Goal: Task Accomplishment & Management: Complete application form

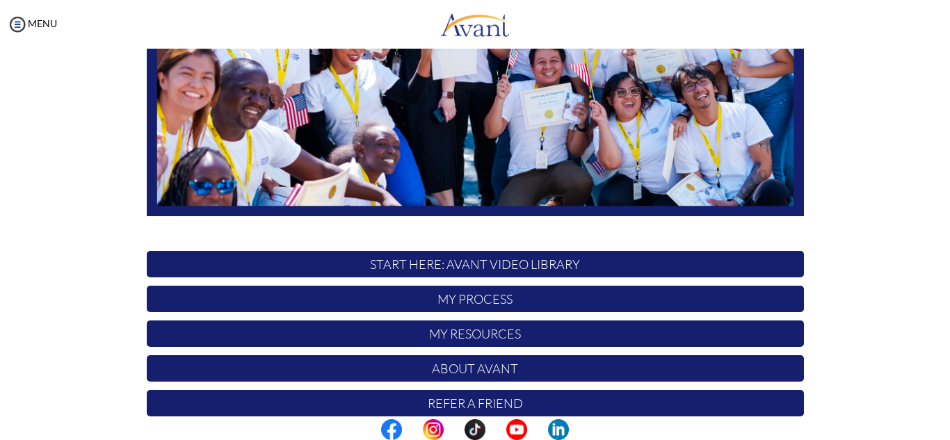
scroll to position [332, 0]
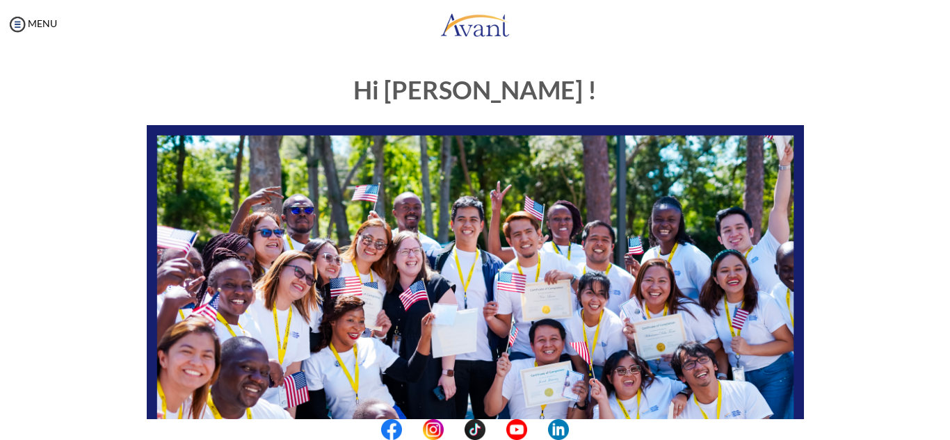
scroll to position [332, 0]
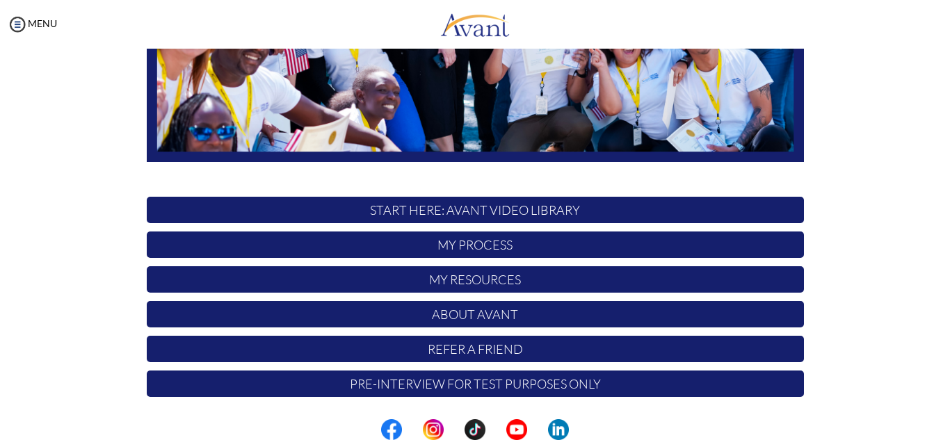
click at [462, 243] on p "My Process" at bounding box center [475, 245] width 657 height 26
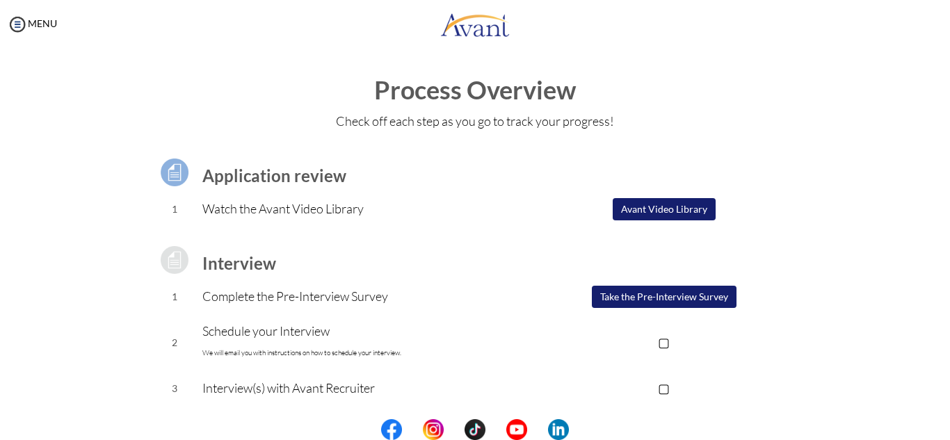
click at [659, 299] on button "Take the Pre-Interview Survey" at bounding box center [664, 297] width 145 height 22
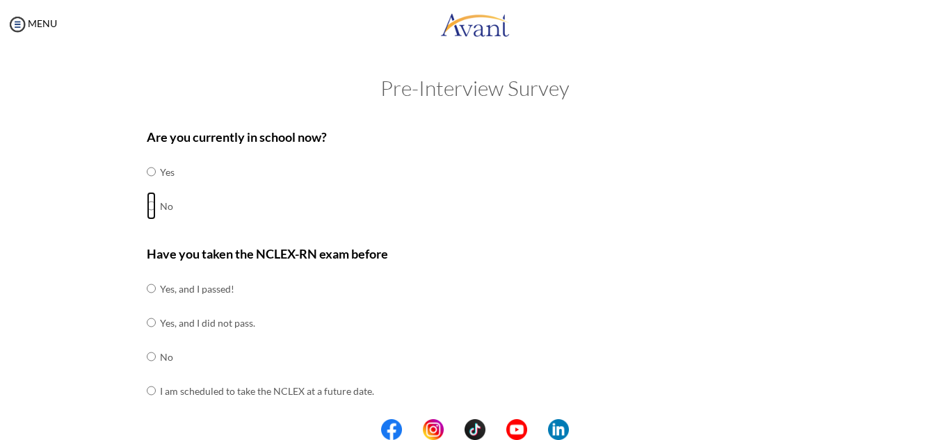
click at [147, 207] on input "radio" at bounding box center [151, 206] width 9 height 28
radio input "true"
click at [156, 287] on td at bounding box center [158, 289] width 4 height 34
click at [147, 287] on input "radio" at bounding box center [151, 289] width 9 height 28
radio input "true"
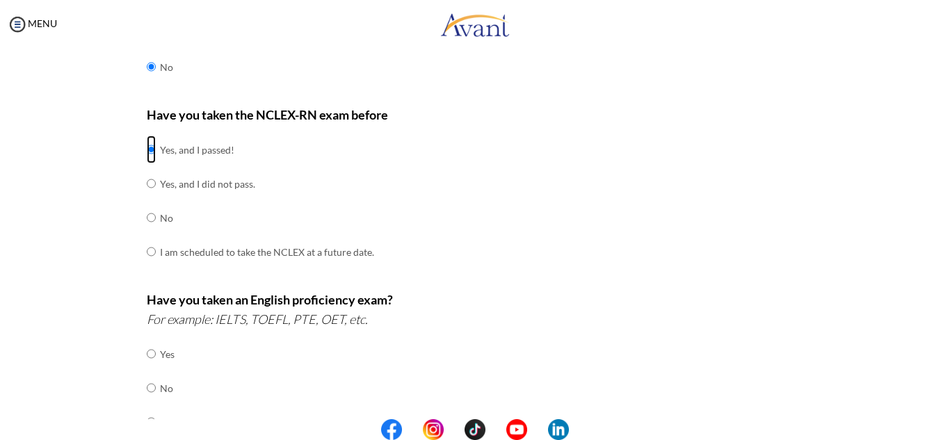
scroll to position [209, 0]
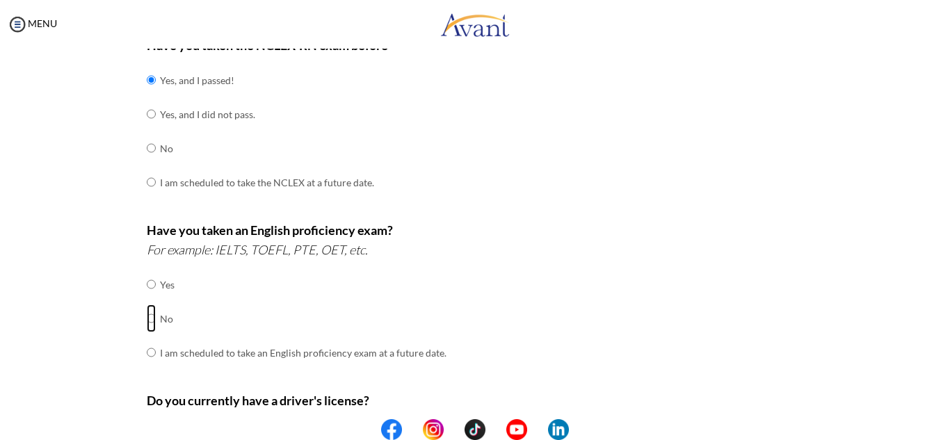
click at [147, 319] on input "radio" at bounding box center [151, 319] width 9 height 28
radio input "true"
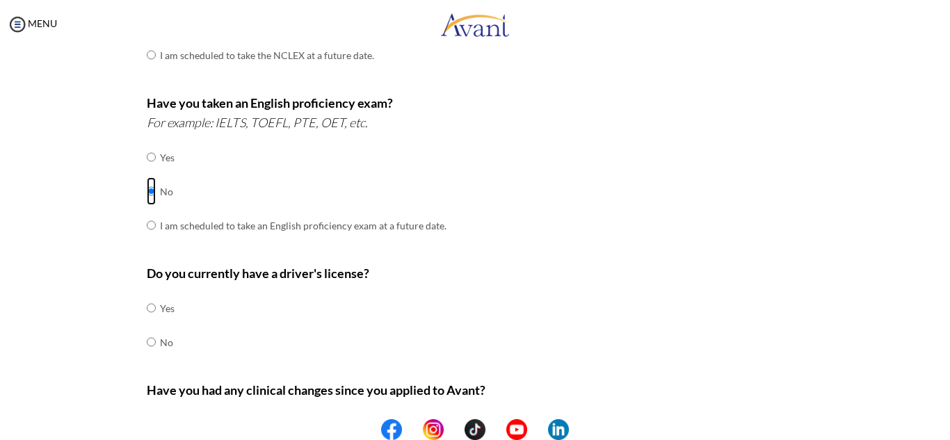
scroll to position [348, 0]
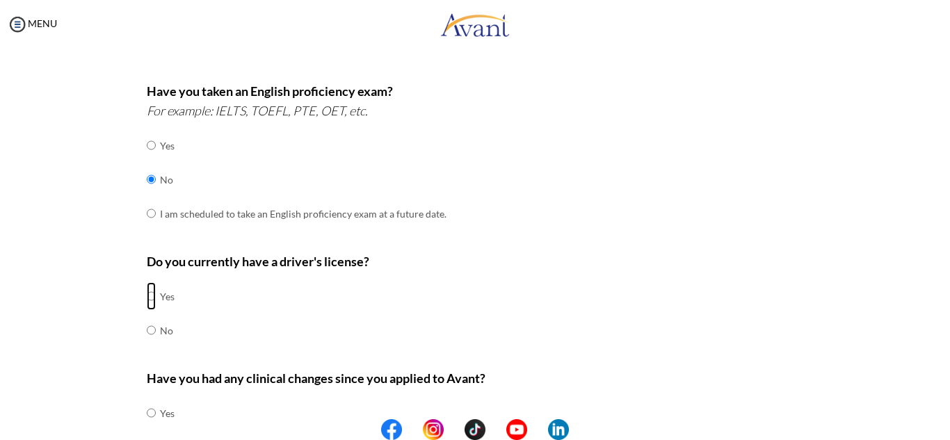
click at [147, 297] on input "radio" at bounding box center [151, 296] width 9 height 28
radio input "true"
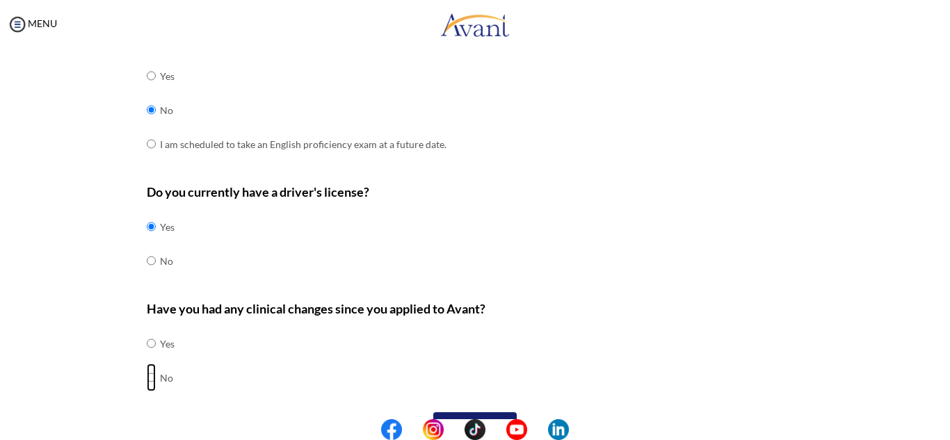
click at [147, 379] on input "radio" at bounding box center [151, 378] width 9 height 28
radio input "true"
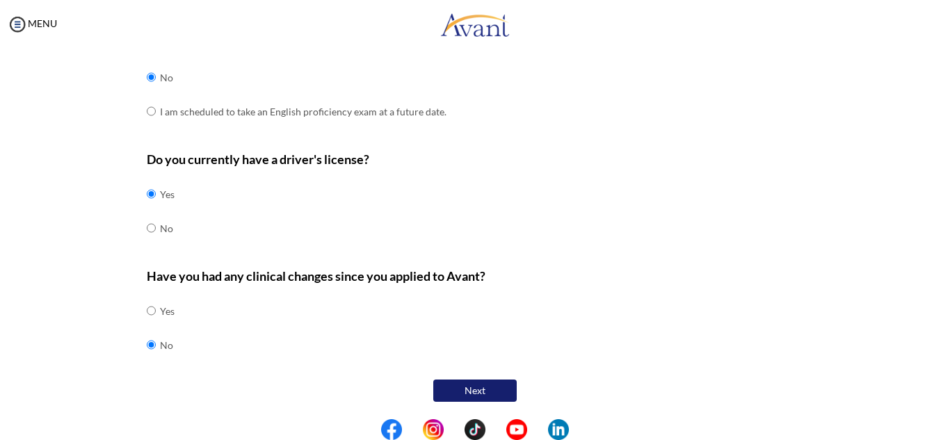
click at [460, 386] on button "Next" at bounding box center [474, 391] width 83 height 22
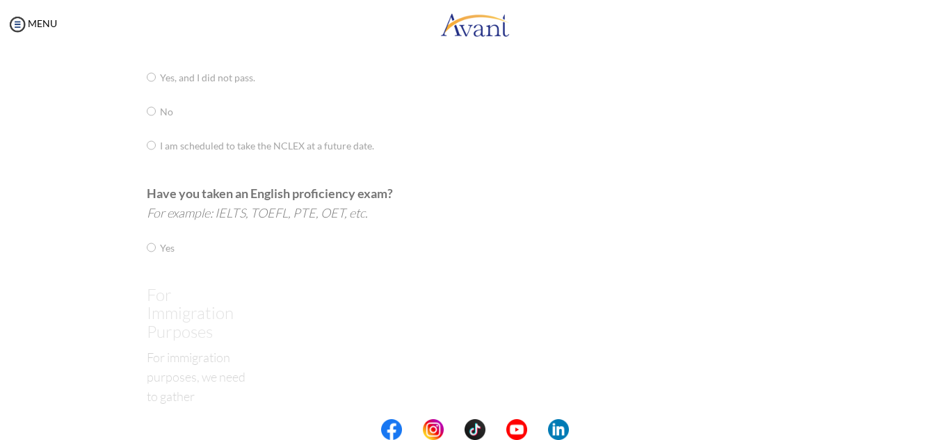
scroll to position [28, 0]
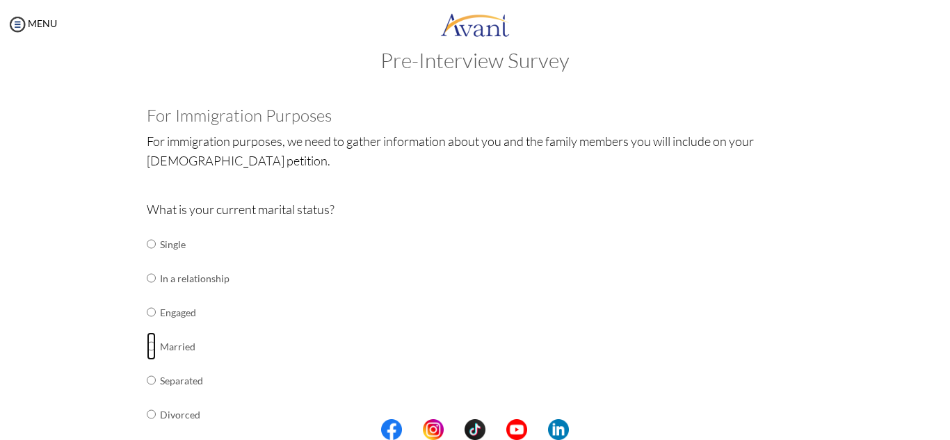
click at [147, 346] on input "radio" at bounding box center [151, 346] width 9 height 28
radio input "true"
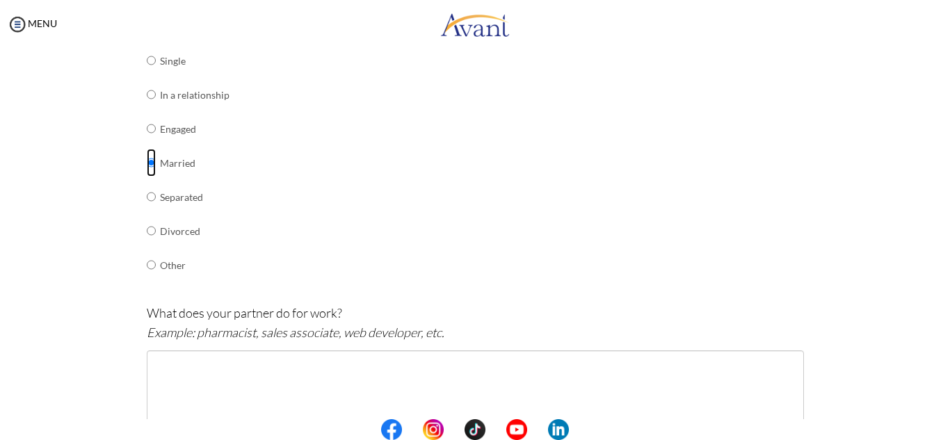
scroll to position [236, 0]
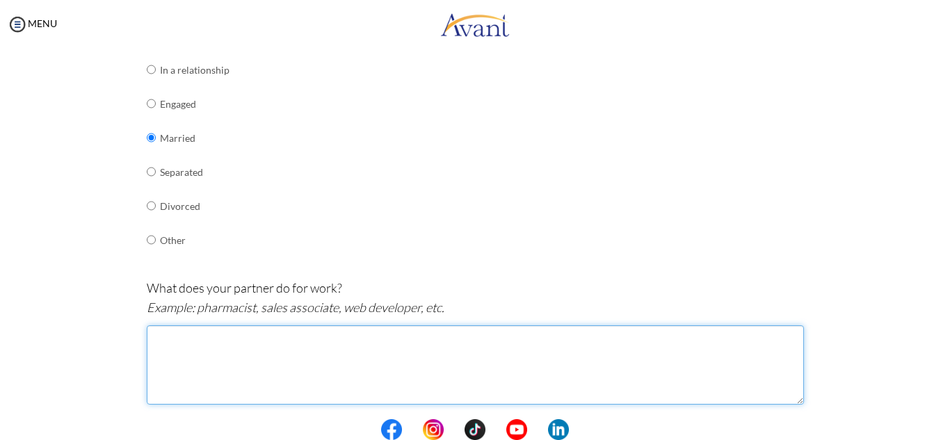
click at [415, 344] on textarea at bounding box center [475, 365] width 657 height 79
type textarea "Public Health Nurse"
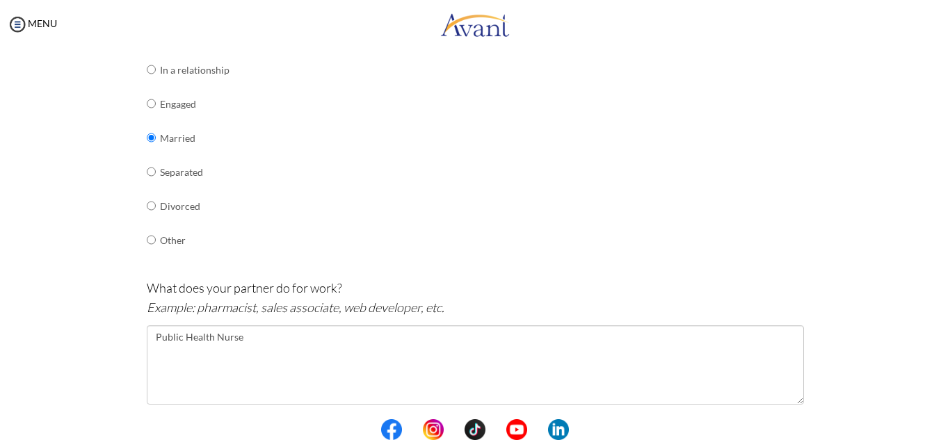
click at [858, 239] on div "Are you currently in school now? Yes No Have you taken the NCLEX-RN exam before…" at bounding box center [475, 351] width 814 height 934
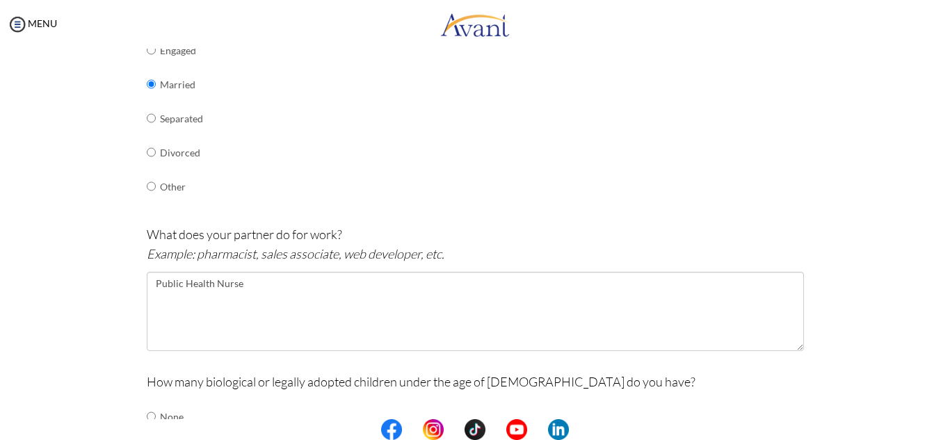
scroll to position [376, 0]
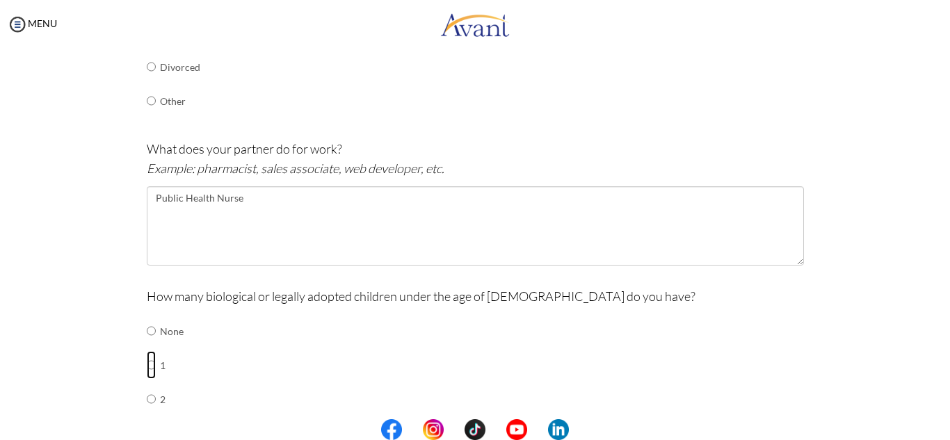
click at [147, 362] on input "radio" at bounding box center [151, 365] width 9 height 28
radio input "true"
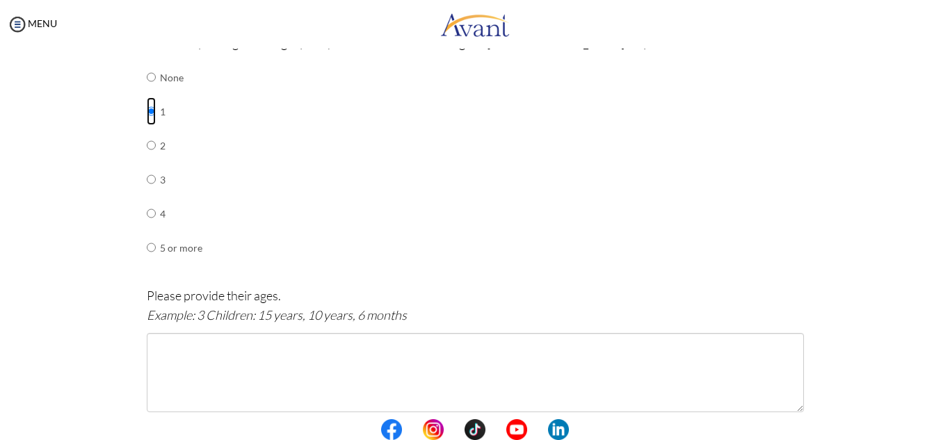
scroll to position [654, 0]
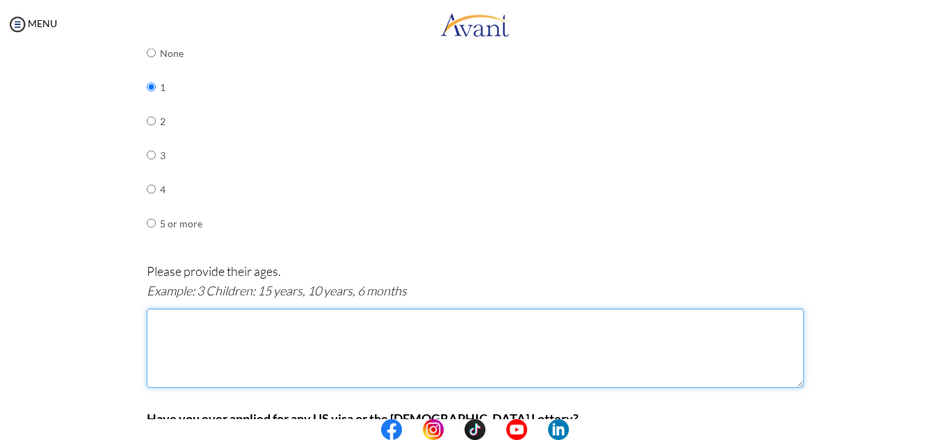
click at [241, 360] on textarea at bounding box center [475, 348] width 657 height 79
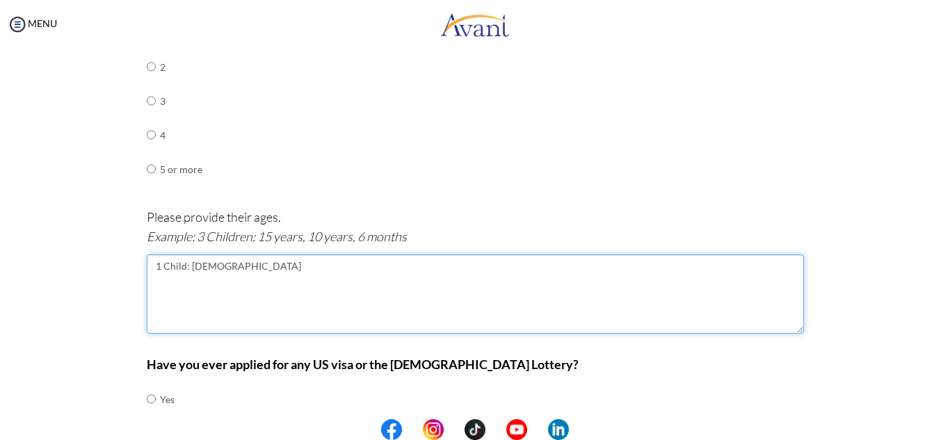
scroll to position [793, 0]
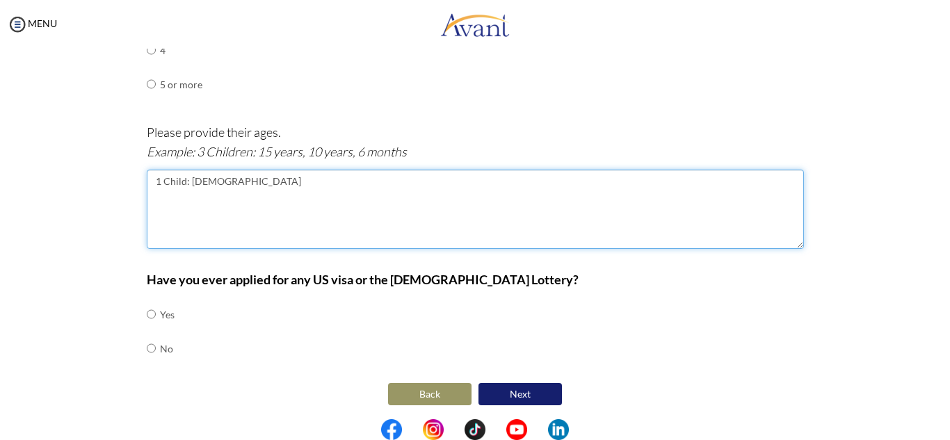
type textarea "1 Child: 6 Years Old"
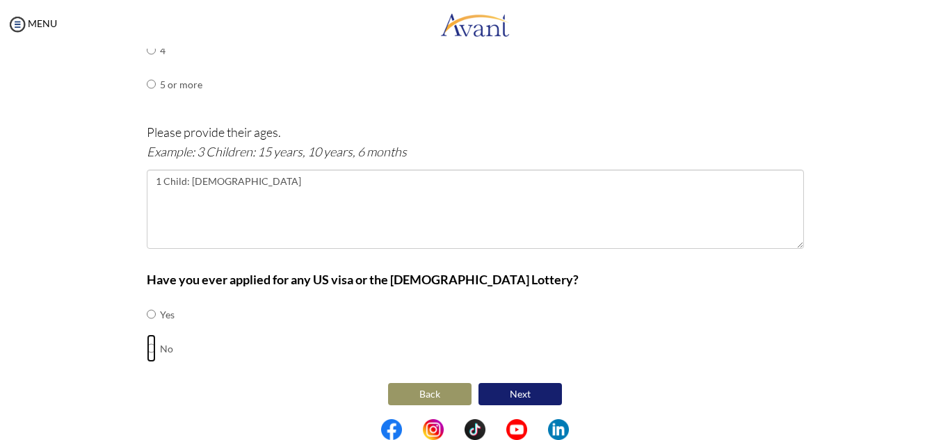
click at [147, 344] on input "radio" at bounding box center [151, 349] width 9 height 28
radio input "true"
click at [515, 399] on button "Next" at bounding box center [520, 394] width 83 height 22
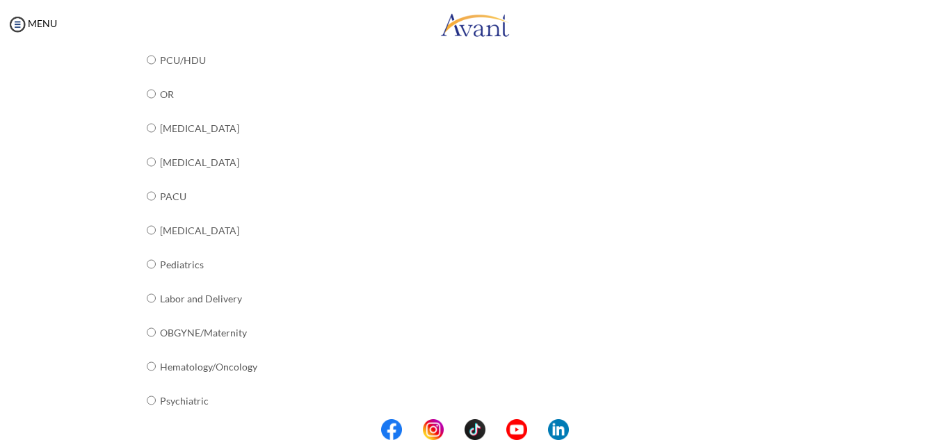
scroll to position [515, 0]
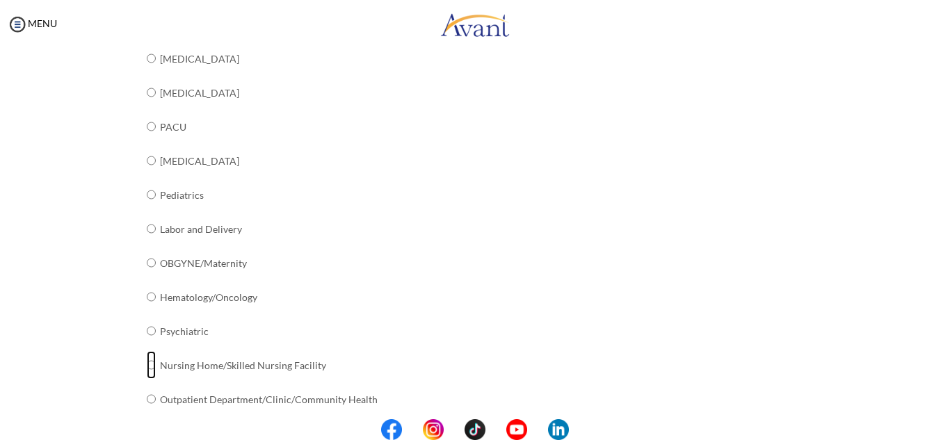
click at [147, 366] on input "radio" at bounding box center [151, 365] width 9 height 28
radio input "true"
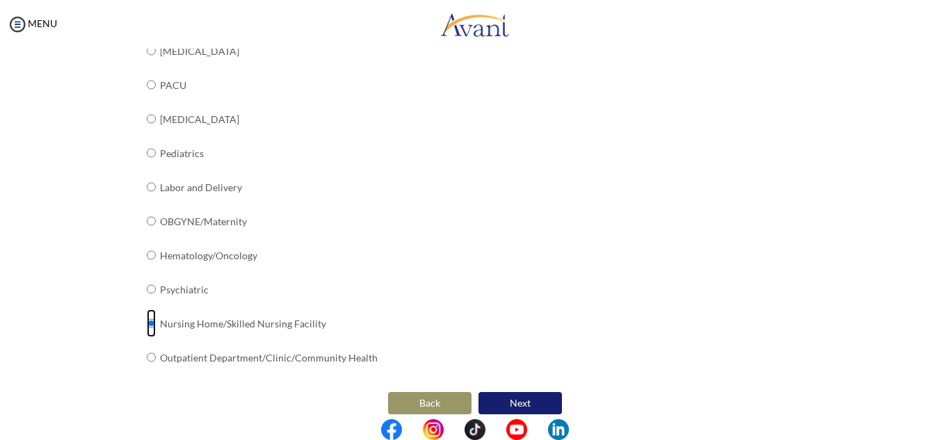
scroll to position [569, 0]
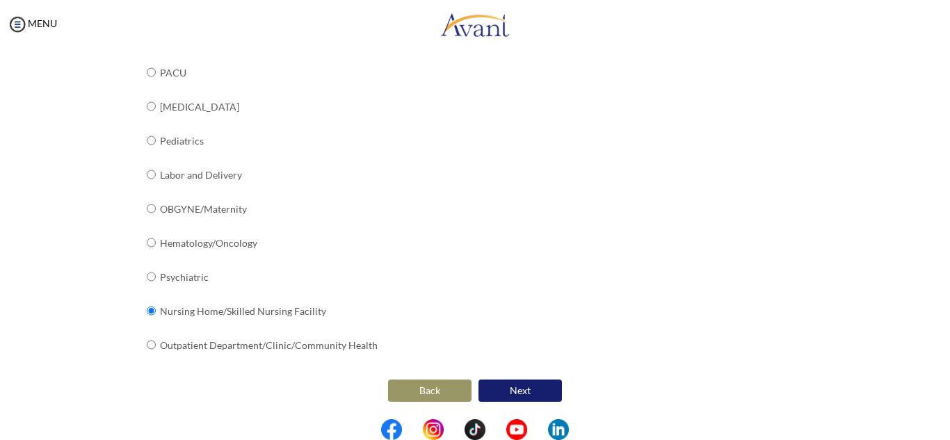
click at [514, 386] on button "Next" at bounding box center [520, 391] width 83 height 22
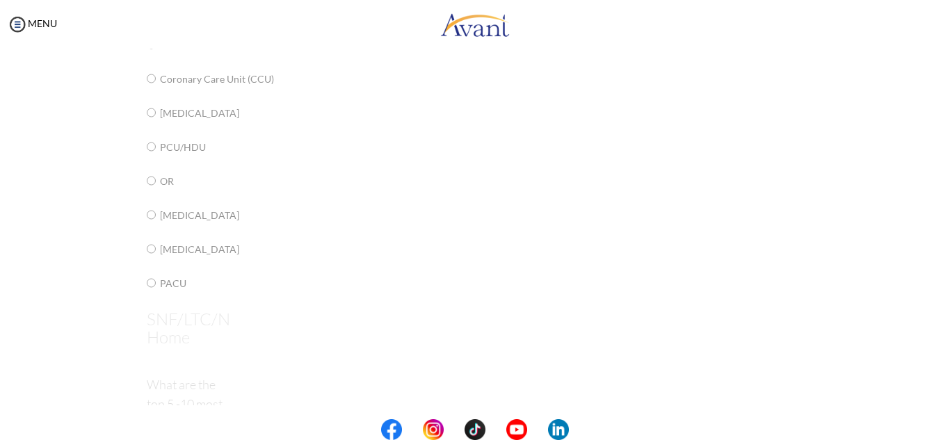
scroll to position [28, 0]
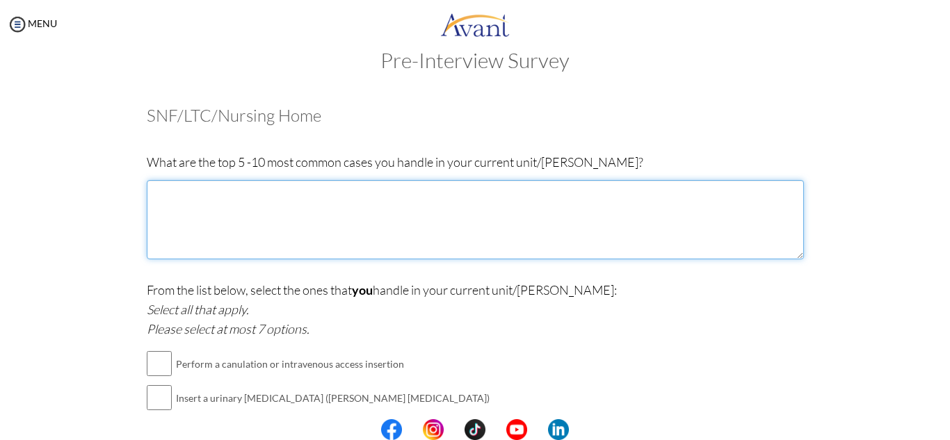
click at [296, 213] on textarea at bounding box center [475, 219] width 657 height 79
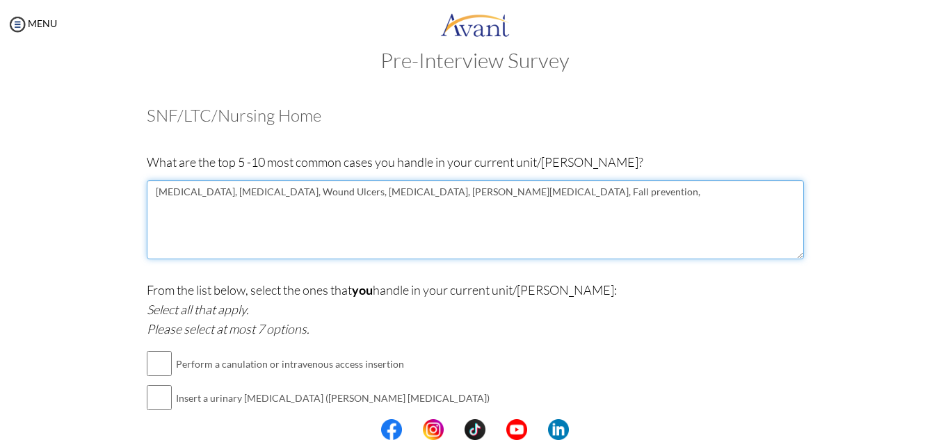
click at [316, 189] on textarea "Dementia, Hypertension, Wound Ulcers, COPD, Parkinson's Disease, Fall preventio…" at bounding box center [475, 219] width 657 height 79
click at [512, 199] on textarea "Dementia, Hypertension, Wound Care, COPD, Parkinson's Disease, Fall prevention," at bounding box center [475, 219] width 657 height 79
click at [663, 197] on textarea "Dementia, Hypertension, Wound Care, COPD, Parkinson's Disease, Fall prevention,…" at bounding box center [475, 219] width 657 height 79
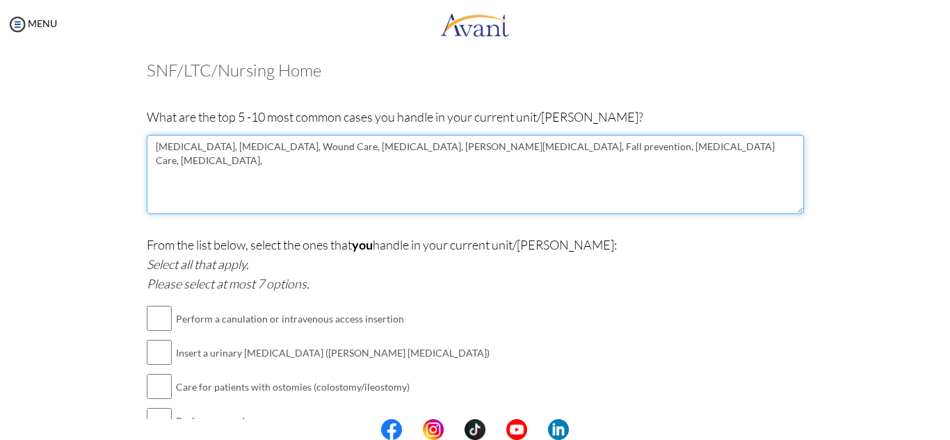
scroll to position [97, 0]
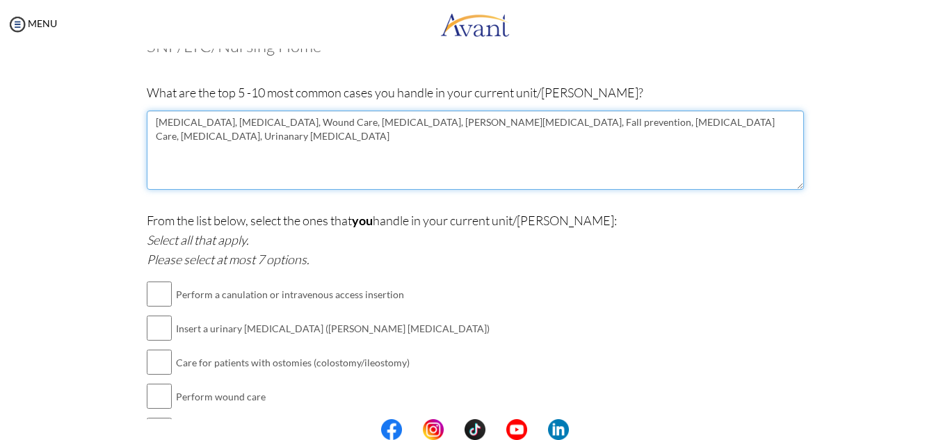
click at [665, 128] on textarea "Dementia, Hypertension, Wound Care, COPD, Parkinson's Disease, Fall prevention,…" at bounding box center [475, 150] width 657 height 79
click at [744, 127] on textarea "Dementia, Hypertension, Wound Care, COPD, Parkinson's Disease, Fall prevention,…" at bounding box center [475, 150] width 657 height 79
type textarea "Dementia, Hypertension, Wound Care, COPD, Parkinson's Disease, Fall prevention,…"
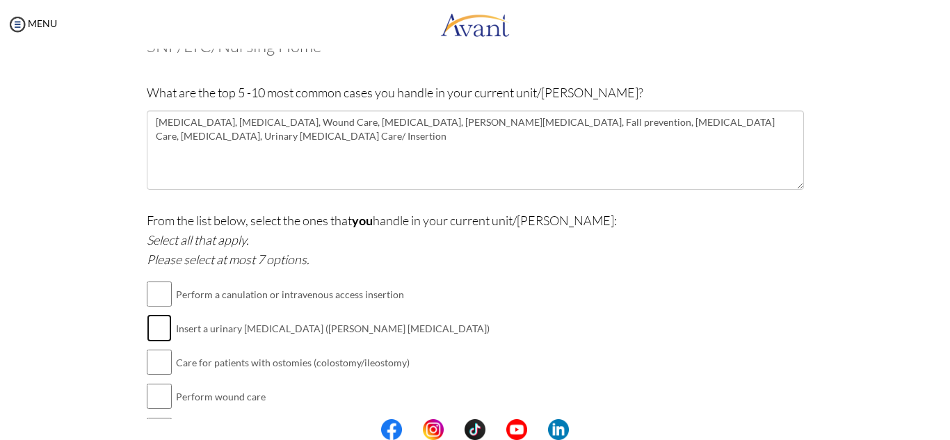
click at [152, 331] on input "checkbox" at bounding box center [159, 328] width 25 height 28
checkbox input "true"
click at [159, 367] on input "checkbox" at bounding box center [159, 362] width 25 height 28
checkbox input "true"
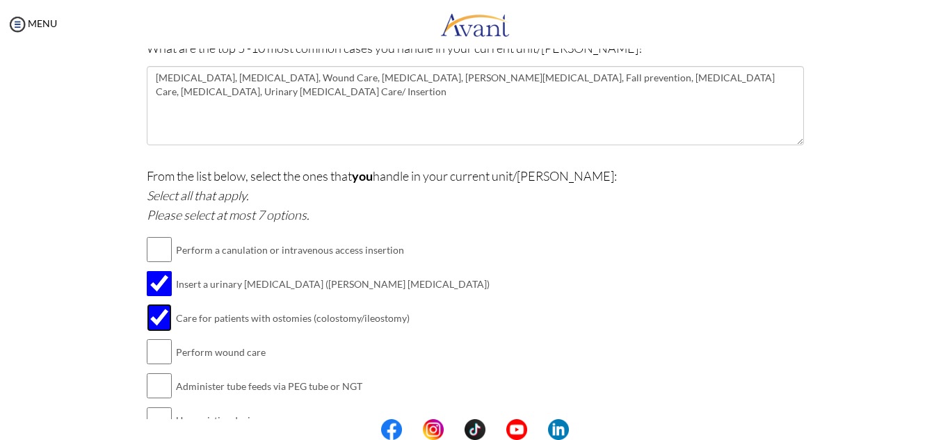
scroll to position [167, 0]
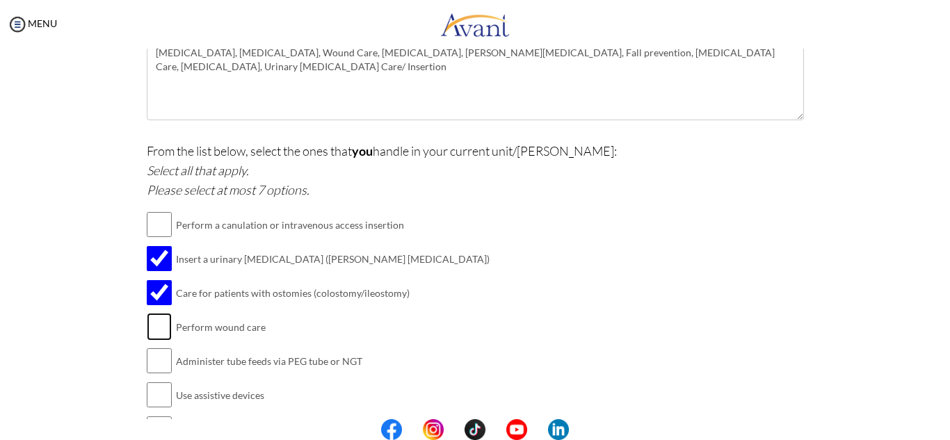
click at [155, 328] on input "checkbox" at bounding box center [159, 327] width 25 height 28
checkbox input "true"
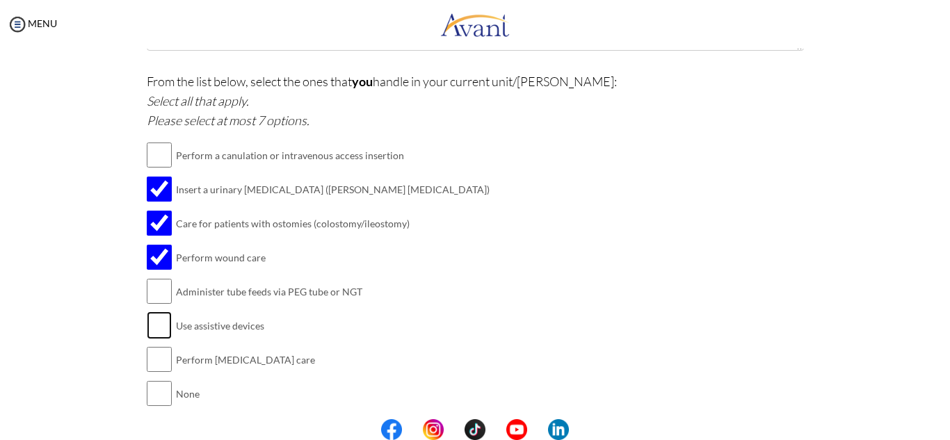
click at [156, 327] on input "checkbox" at bounding box center [159, 326] width 25 height 28
checkbox input "true"
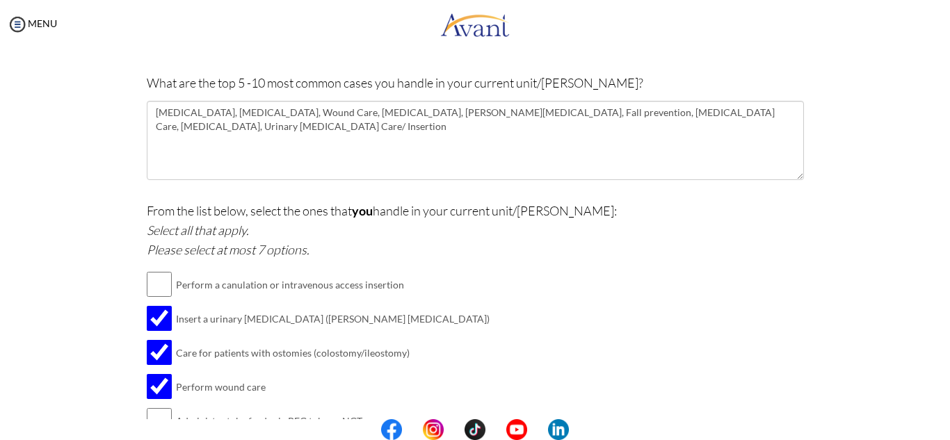
scroll to position [97, 0]
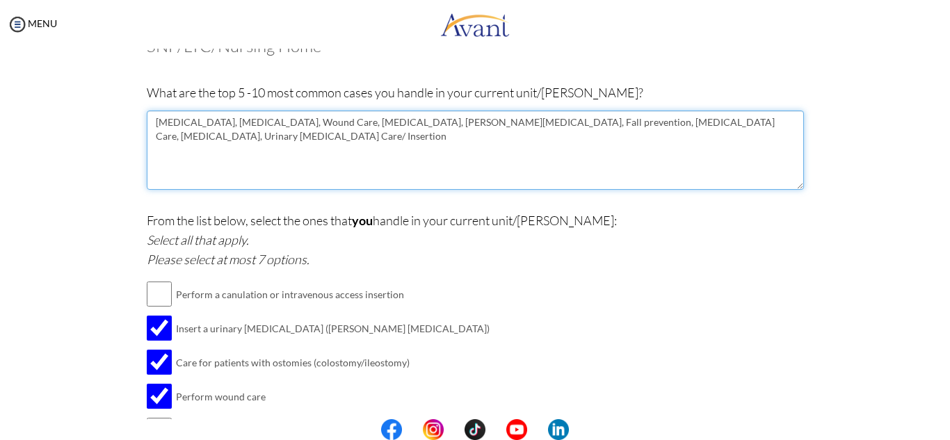
click at [794, 125] on textarea "Dementia, Hypertension, Wound Care, COPD, Parkinson's Disease, Fall prevention,…" at bounding box center [475, 150] width 657 height 79
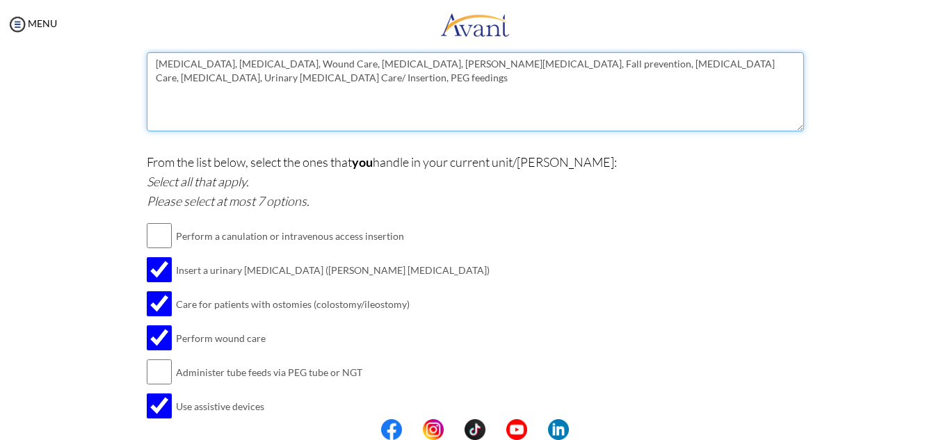
scroll to position [236, 0]
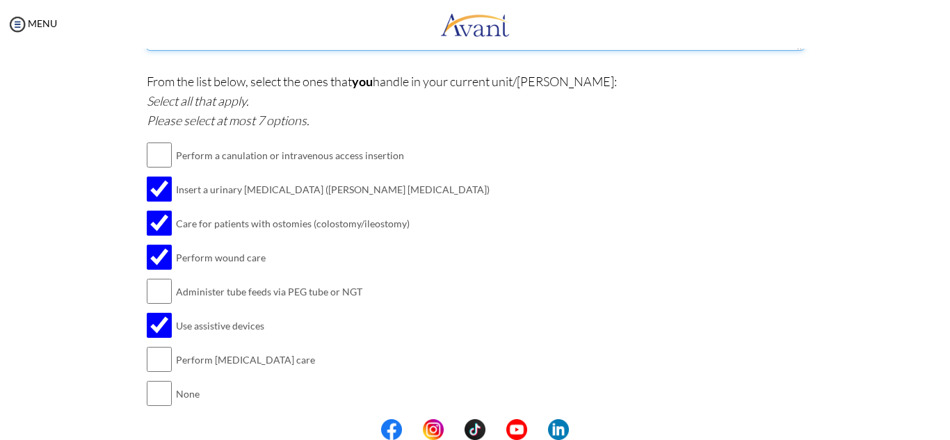
type textarea "Dementia, Hypertension, Wound Care, COPD, Parkinson's Disease, Fall prevention,…"
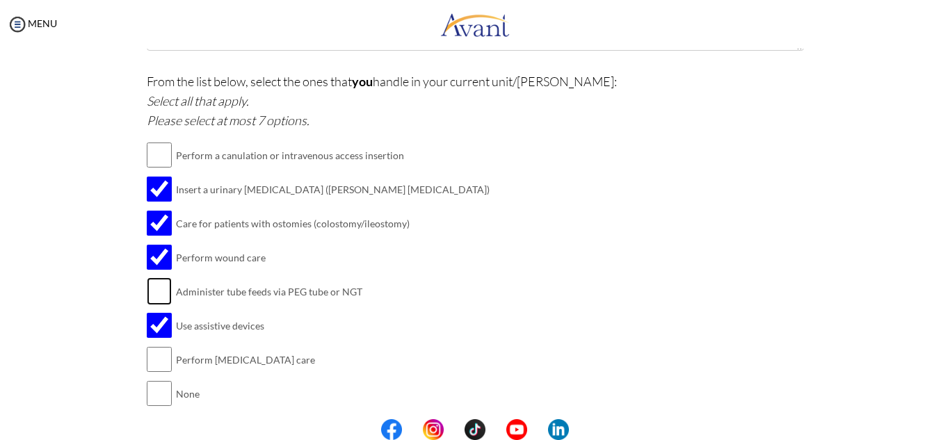
click at [151, 289] on input "checkbox" at bounding box center [159, 292] width 25 height 28
checkbox input "true"
click at [148, 358] on input "checkbox" at bounding box center [159, 360] width 25 height 28
checkbox input "true"
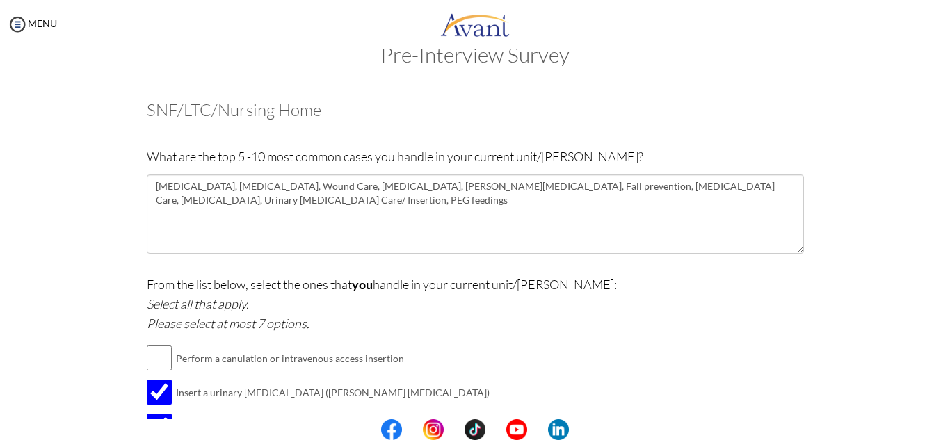
scroll to position [0, 0]
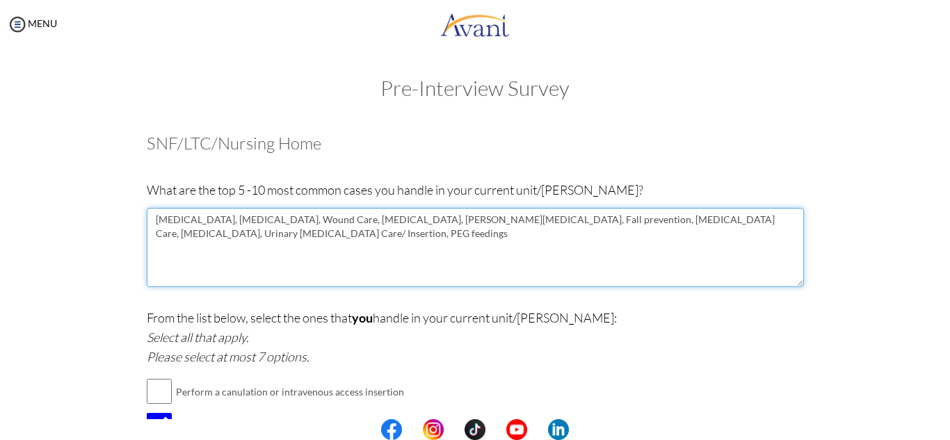
click at [241, 245] on textarea "Dementia, Hypertension, Wound Care, COPD, Parkinson's Disease, Fall prevention,…" at bounding box center [475, 247] width 657 height 79
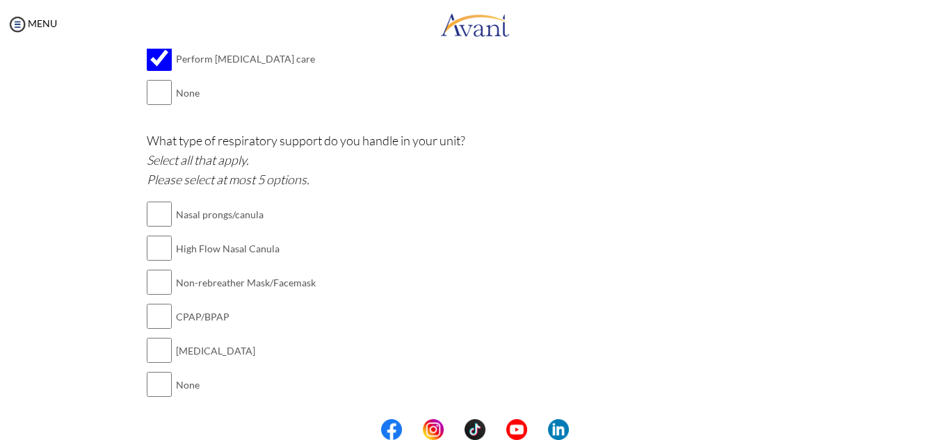
scroll to position [556, 0]
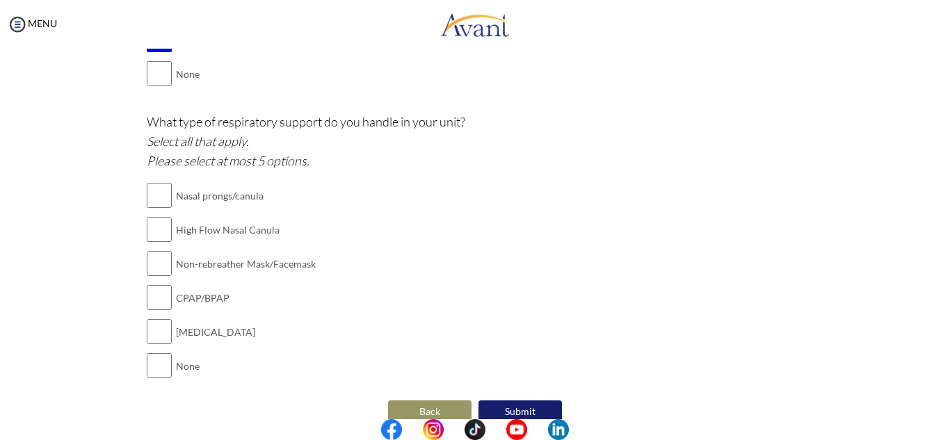
type textarea "Dementia, Hypertension, Wound Care, COPD, Parkinson's Disease, Fall prevention,…"
click at [163, 196] on input "checkbox" at bounding box center [159, 196] width 25 height 28
checkbox input "true"
click at [150, 259] on input "checkbox" at bounding box center [159, 264] width 25 height 28
checkbox input "true"
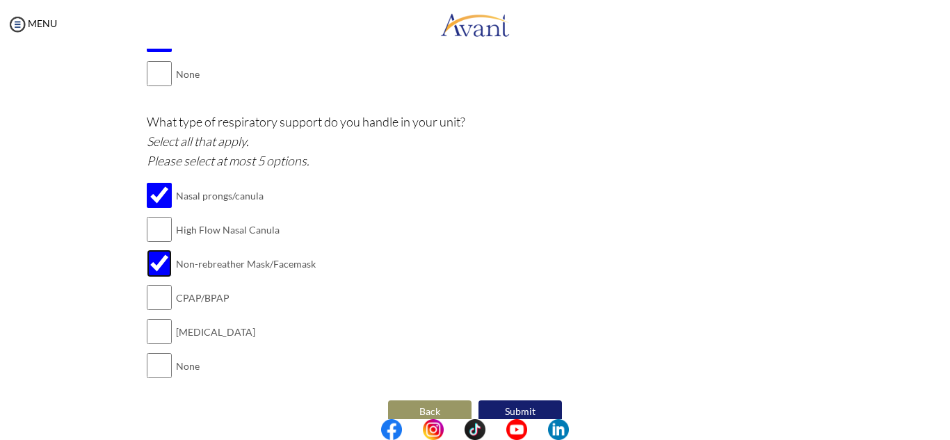
scroll to position [577, 0]
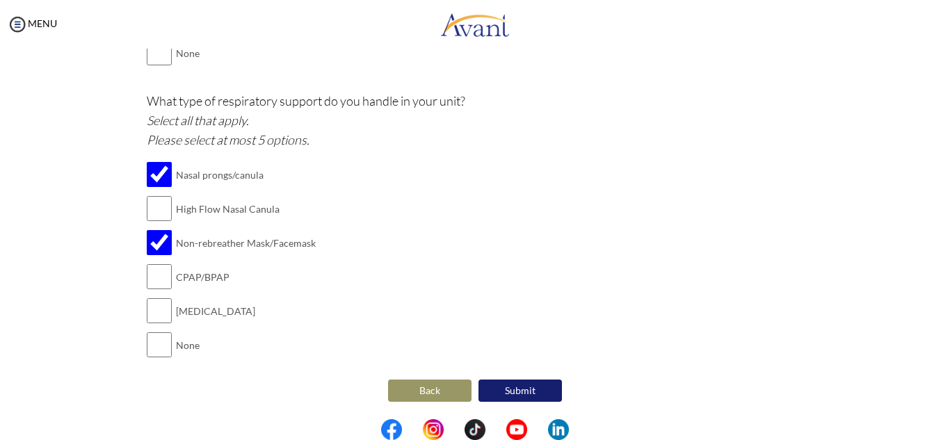
click at [508, 393] on button "Submit" at bounding box center [520, 391] width 83 height 22
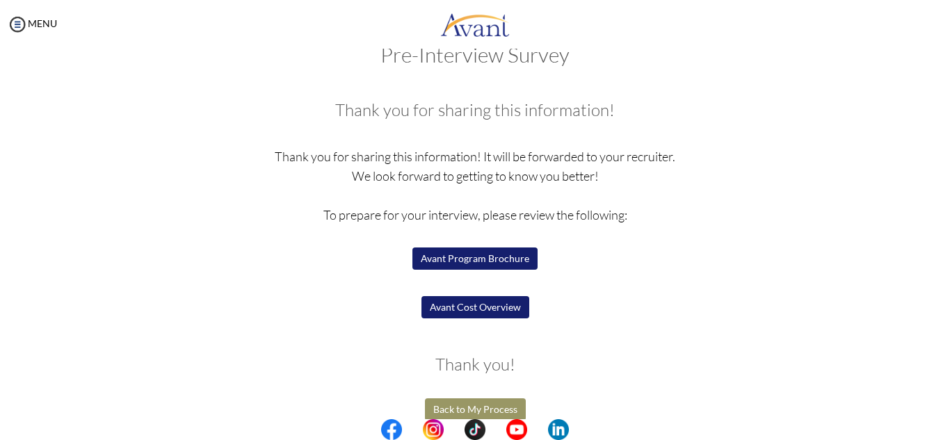
scroll to position [52, 0]
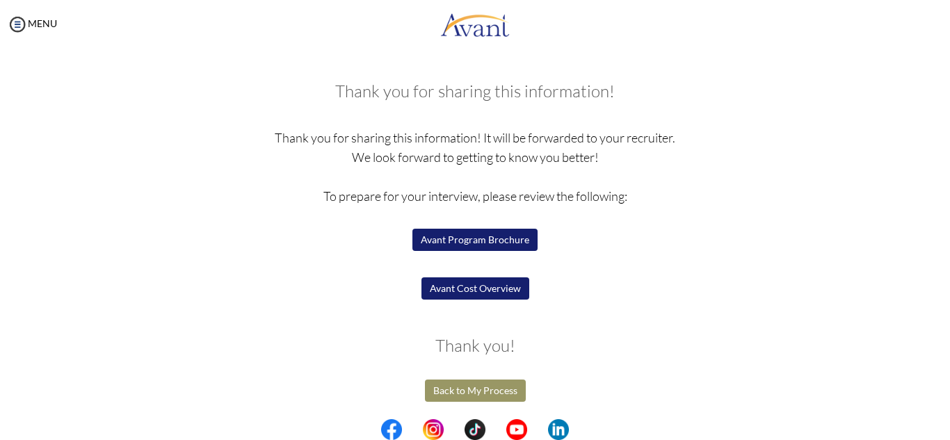
click at [480, 392] on button "Back to My Process" at bounding box center [475, 391] width 101 height 22
